Goal: Information Seeking & Learning: Check status

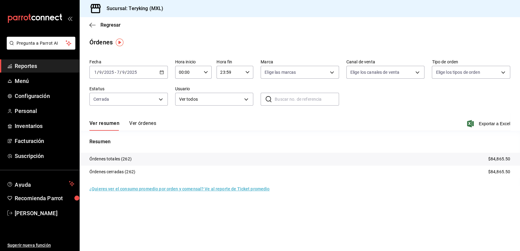
click at [33, 63] on span "Reportes" at bounding box center [45, 66] width 60 height 8
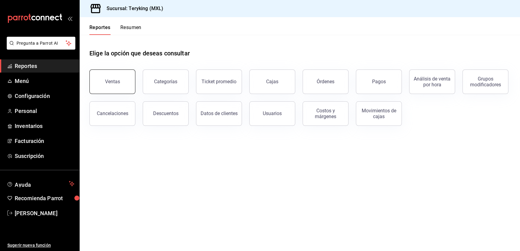
click at [112, 84] on div "Ventas" at bounding box center [112, 82] width 15 height 6
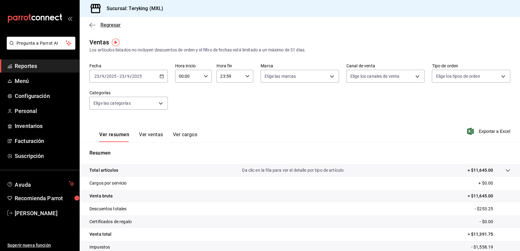
click at [112, 26] on span "Regresar" at bounding box center [110, 25] width 20 height 6
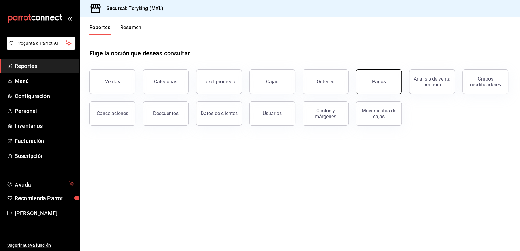
click at [365, 83] on button "Pagos" at bounding box center [379, 81] width 46 height 24
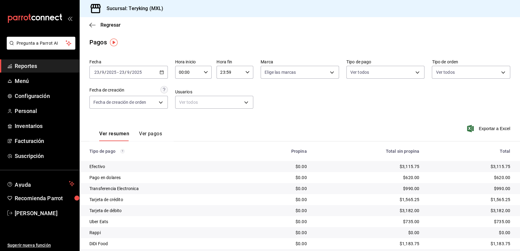
click at [34, 62] on span "Reportes" at bounding box center [45, 66] width 60 height 8
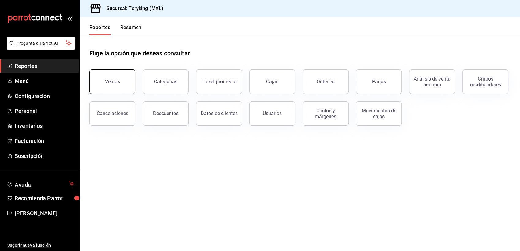
click at [126, 84] on button "Ventas" at bounding box center [112, 81] width 46 height 24
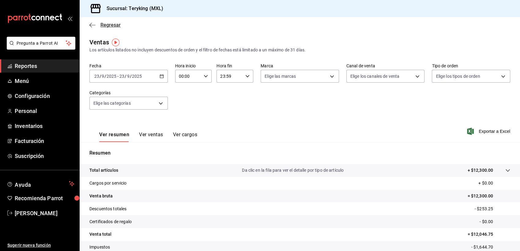
click at [115, 28] on span "Regresar" at bounding box center [110, 25] width 20 height 6
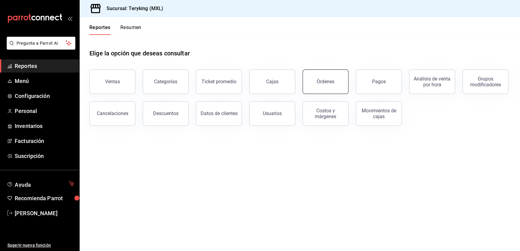
click at [334, 75] on button "Órdenes" at bounding box center [325, 81] width 46 height 24
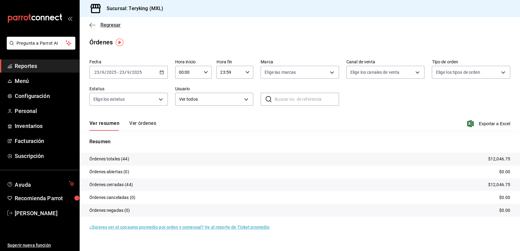
click at [118, 25] on span "Regresar" at bounding box center [110, 25] width 20 height 6
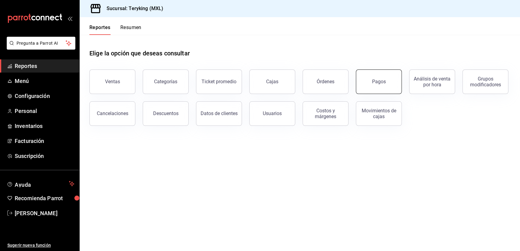
click at [379, 84] on button "Pagos" at bounding box center [379, 81] width 46 height 24
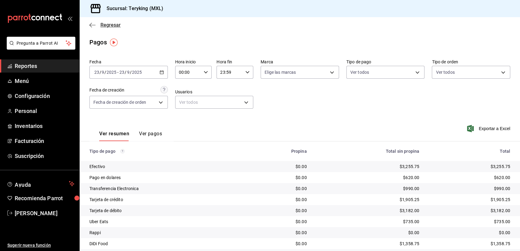
click at [106, 24] on span "Regresar" at bounding box center [110, 25] width 20 height 6
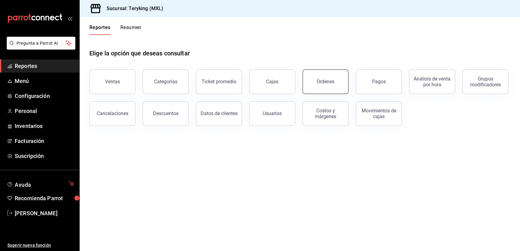
click at [326, 86] on button "Órdenes" at bounding box center [325, 81] width 46 height 24
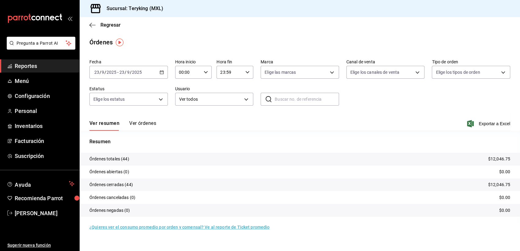
click at [145, 123] on button "Ver órdenes" at bounding box center [142, 125] width 27 height 10
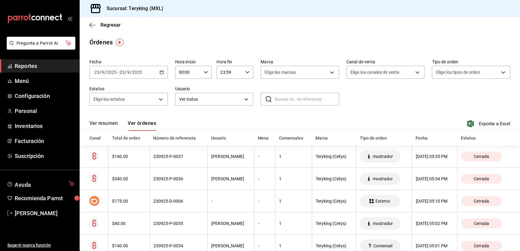
click at [41, 64] on span "Reportes" at bounding box center [45, 66] width 60 height 8
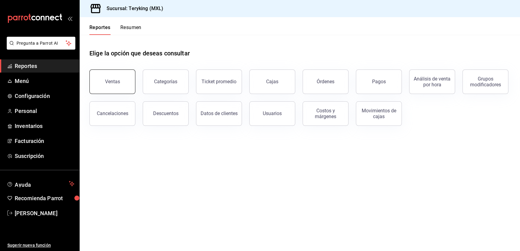
click at [111, 82] on div "Ventas" at bounding box center [112, 82] width 15 height 6
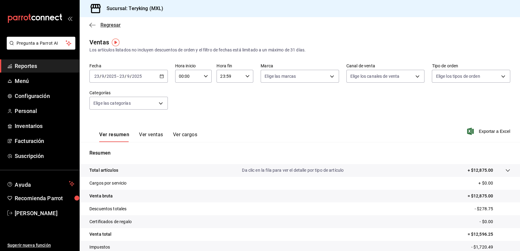
click at [110, 23] on span "Regresar" at bounding box center [110, 25] width 20 height 6
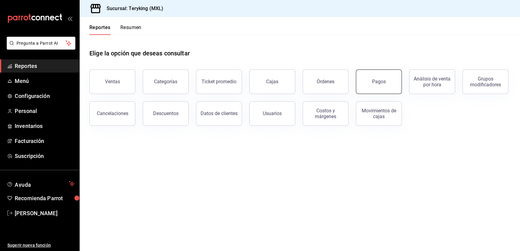
click at [383, 84] on button "Pagos" at bounding box center [379, 81] width 46 height 24
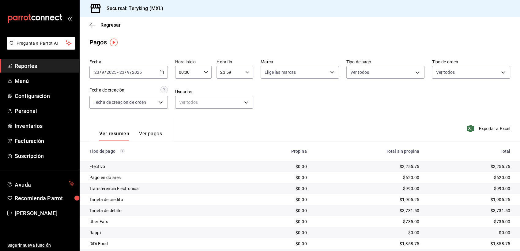
click at [32, 63] on span "Reportes" at bounding box center [45, 66] width 60 height 8
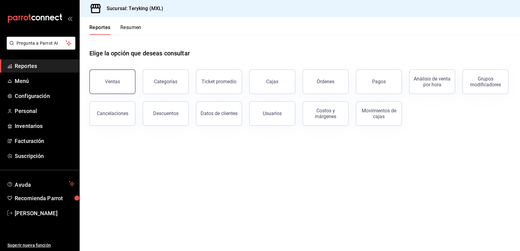
click at [110, 74] on button "Ventas" at bounding box center [112, 81] width 46 height 24
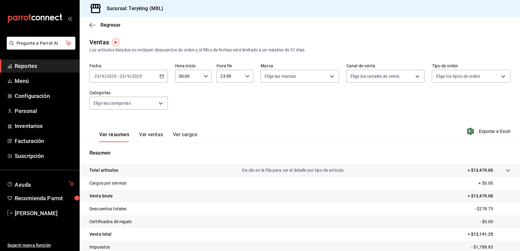
click at [39, 62] on span "Reportes" at bounding box center [45, 66] width 60 height 8
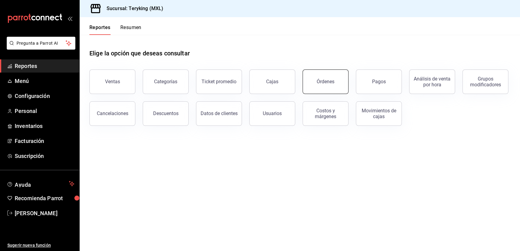
click at [325, 80] on div "Órdenes" at bounding box center [325, 82] width 18 height 6
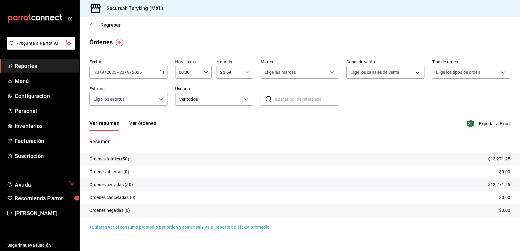
click at [113, 27] on span "Regresar" at bounding box center [110, 25] width 20 height 6
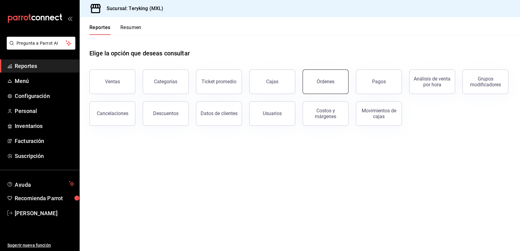
click at [321, 84] on div "Órdenes" at bounding box center [325, 82] width 18 height 6
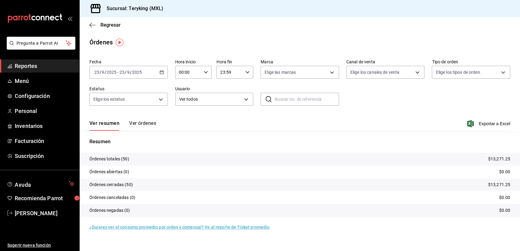
click at [148, 124] on button "Ver órdenes" at bounding box center [142, 125] width 27 height 10
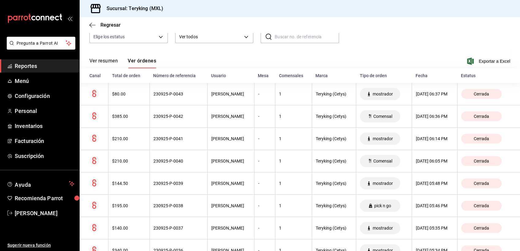
scroll to position [64, 0]
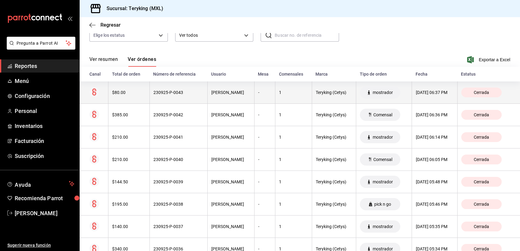
click at [218, 89] on th "[PERSON_NAME]" at bounding box center [230, 92] width 47 height 22
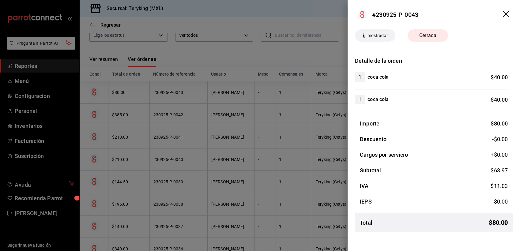
click at [502, 14] on header "#230925-P-0043" at bounding box center [433, 14] width 172 height 29
click at [504, 14] on icon "drag" at bounding box center [506, 14] width 7 height 7
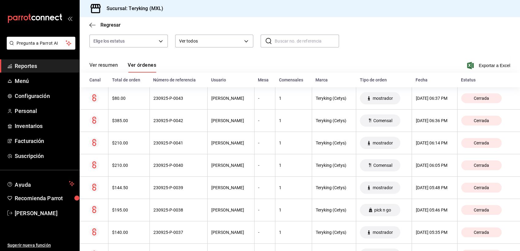
scroll to position [0, 0]
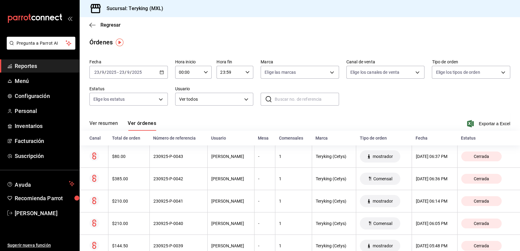
click at [35, 69] on span "Reportes" at bounding box center [45, 66] width 60 height 8
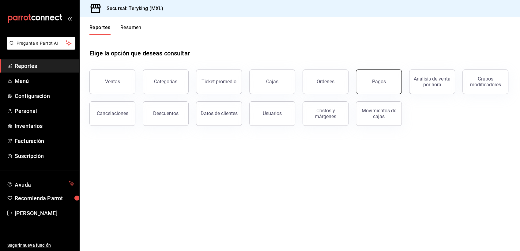
click at [375, 80] on div "Pagos" at bounding box center [379, 82] width 14 height 6
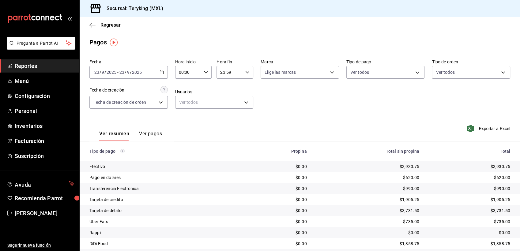
click at [26, 68] on span "Reportes" at bounding box center [45, 66] width 60 height 8
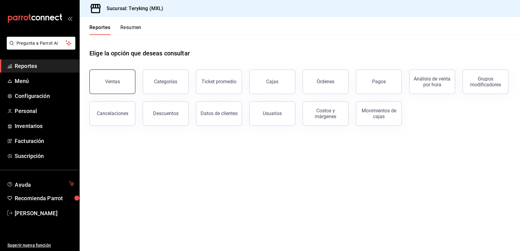
click at [107, 86] on button "Ventas" at bounding box center [112, 81] width 46 height 24
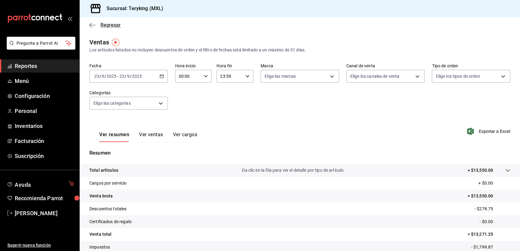
click at [116, 23] on span "Regresar" at bounding box center [110, 25] width 20 height 6
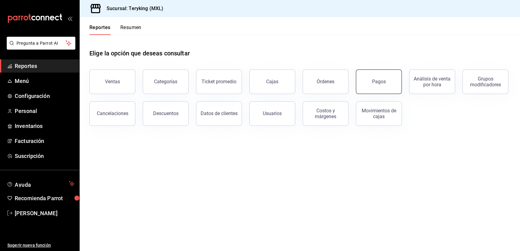
click at [376, 79] on div "Pagos" at bounding box center [379, 82] width 14 height 6
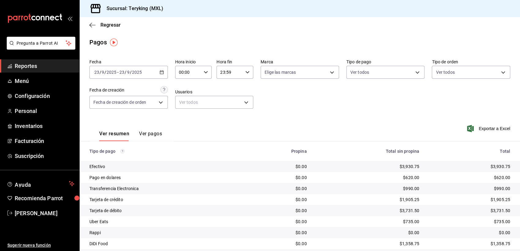
click at [26, 66] on span "Reportes" at bounding box center [45, 66] width 60 height 8
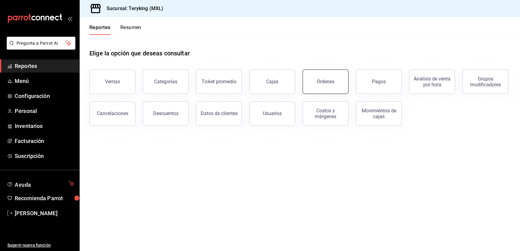
click at [333, 82] on div "Órdenes" at bounding box center [325, 82] width 18 height 6
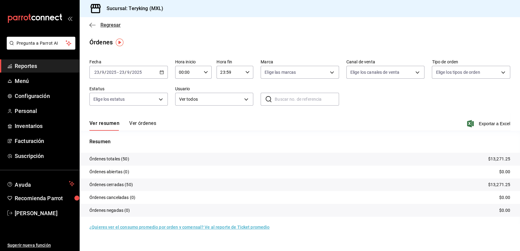
click at [113, 27] on span "Regresar" at bounding box center [110, 25] width 20 height 6
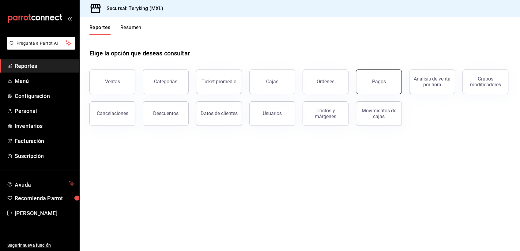
click at [378, 84] on div "Pagos" at bounding box center [379, 82] width 14 height 6
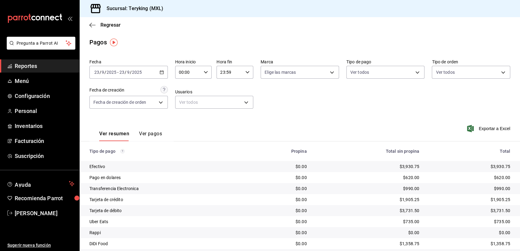
click at [248, 130] on div "Ver resumen Ver pagos Exportar a Excel" at bounding box center [300, 132] width 440 height 32
click at [32, 66] on span "Reportes" at bounding box center [45, 66] width 60 height 8
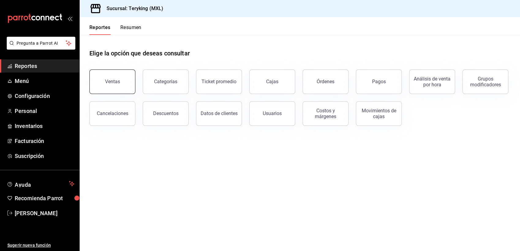
click at [118, 84] on div "Ventas" at bounding box center [112, 82] width 15 height 6
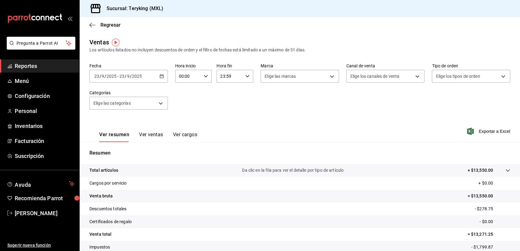
click at [40, 71] on link "Reportes" at bounding box center [39, 65] width 79 height 13
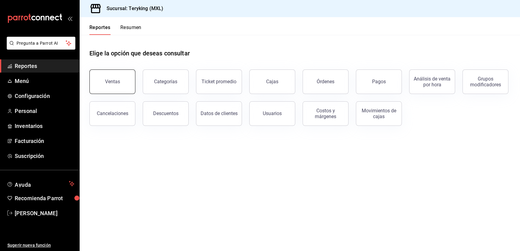
click at [119, 88] on button "Ventas" at bounding box center [112, 81] width 46 height 24
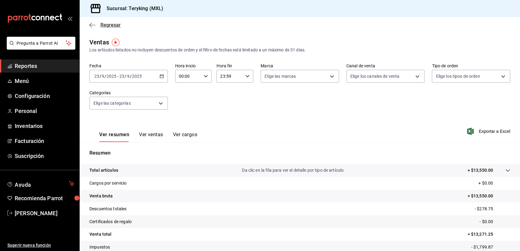
click at [114, 24] on span "Regresar" at bounding box center [110, 25] width 20 height 6
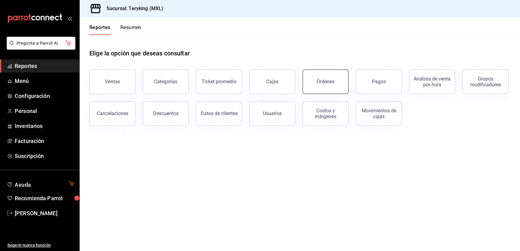
click at [319, 81] on div "Órdenes" at bounding box center [325, 82] width 18 height 6
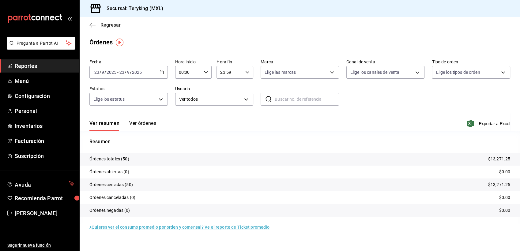
click at [108, 22] on span "Regresar" at bounding box center [110, 25] width 20 height 6
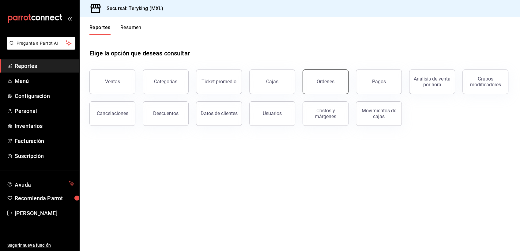
click at [322, 87] on button "Órdenes" at bounding box center [325, 81] width 46 height 24
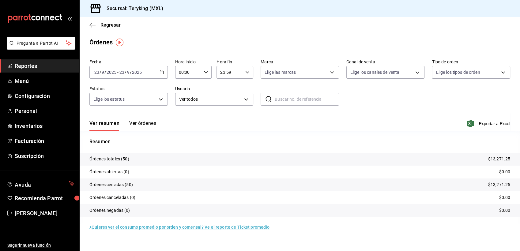
click at [38, 63] on span "Reportes" at bounding box center [45, 66] width 60 height 8
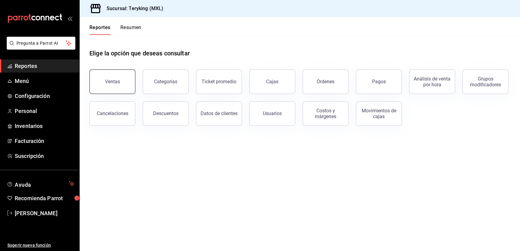
click at [115, 86] on button "Ventas" at bounding box center [112, 81] width 46 height 24
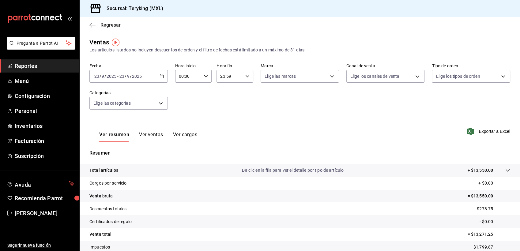
click at [106, 26] on span "Regresar" at bounding box center [110, 25] width 20 height 6
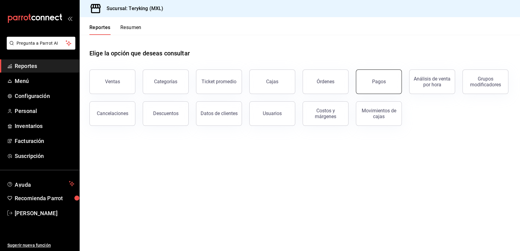
click at [379, 81] on div "Pagos" at bounding box center [379, 82] width 14 height 6
